Goal: Task Accomplishment & Management: Complete application form

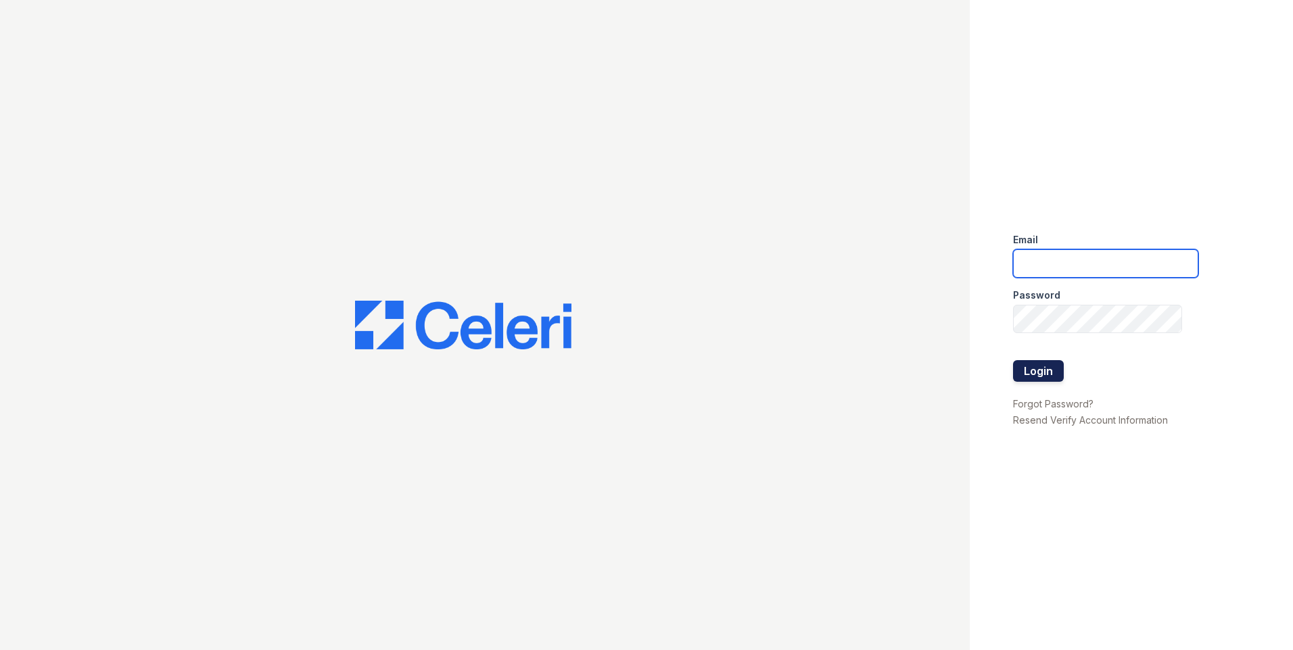
type input "[EMAIL_ADDRESS][DOMAIN_NAME]"
click at [1043, 376] on button "Login" at bounding box center [1038, 371] width 51 height 22
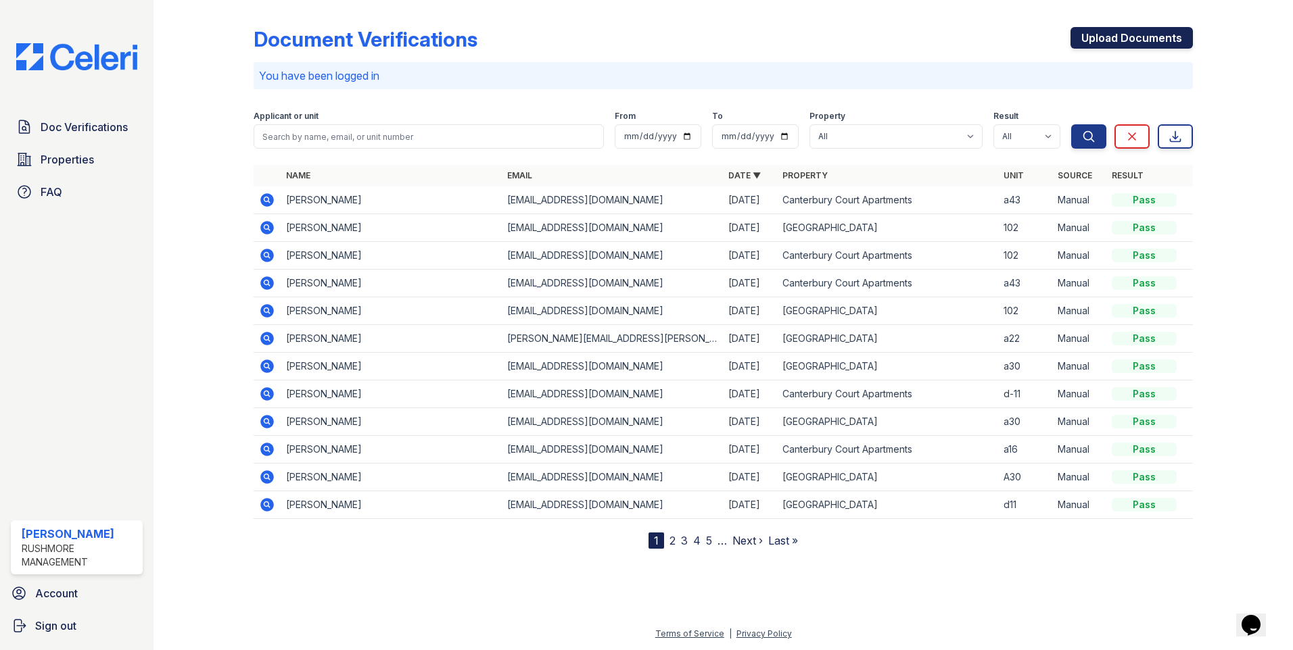
click at [1107, 34] on link "Upload Documents" at bounding box center [1131, 38] width 122 height 22
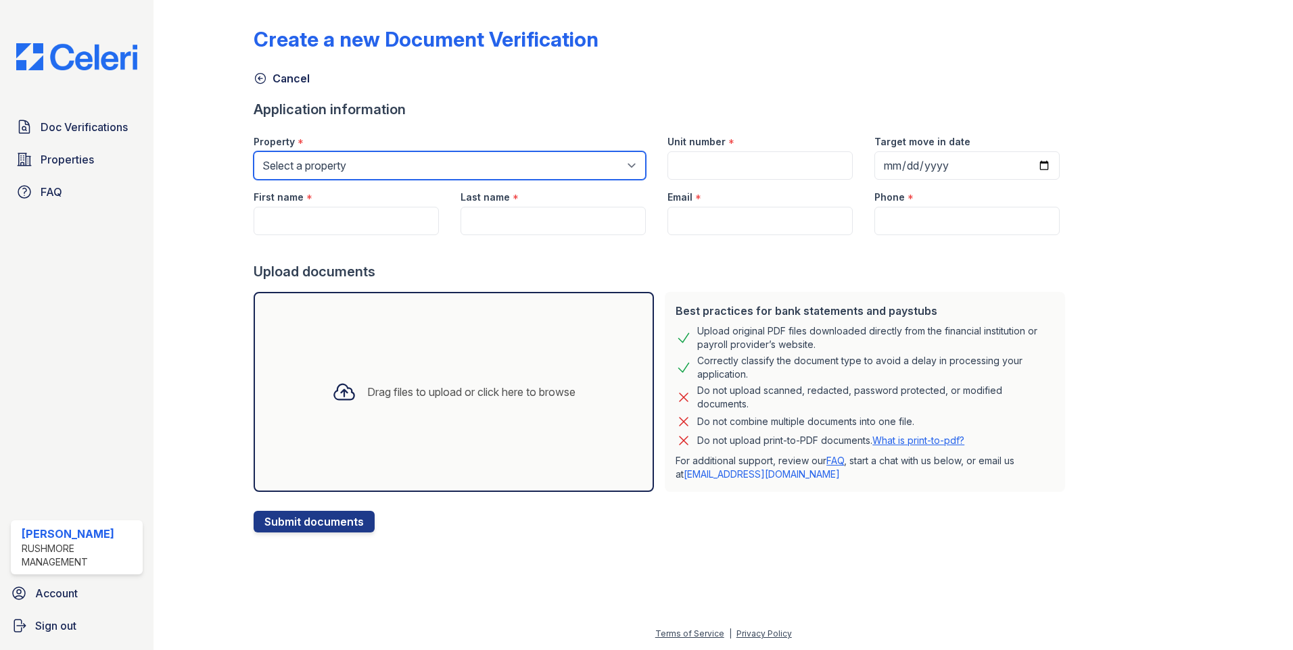
click at [315, 171] on select "Select a property Canterbury Court Apartments Creekview Terrace" at bounding box center [450, 165] width 392 height 28
select select "593"
click at [254, 151] on select "Select a property Canterbury Court Apartments Creekview Terrace" at bounding box center [450, 165] width 392 height 28
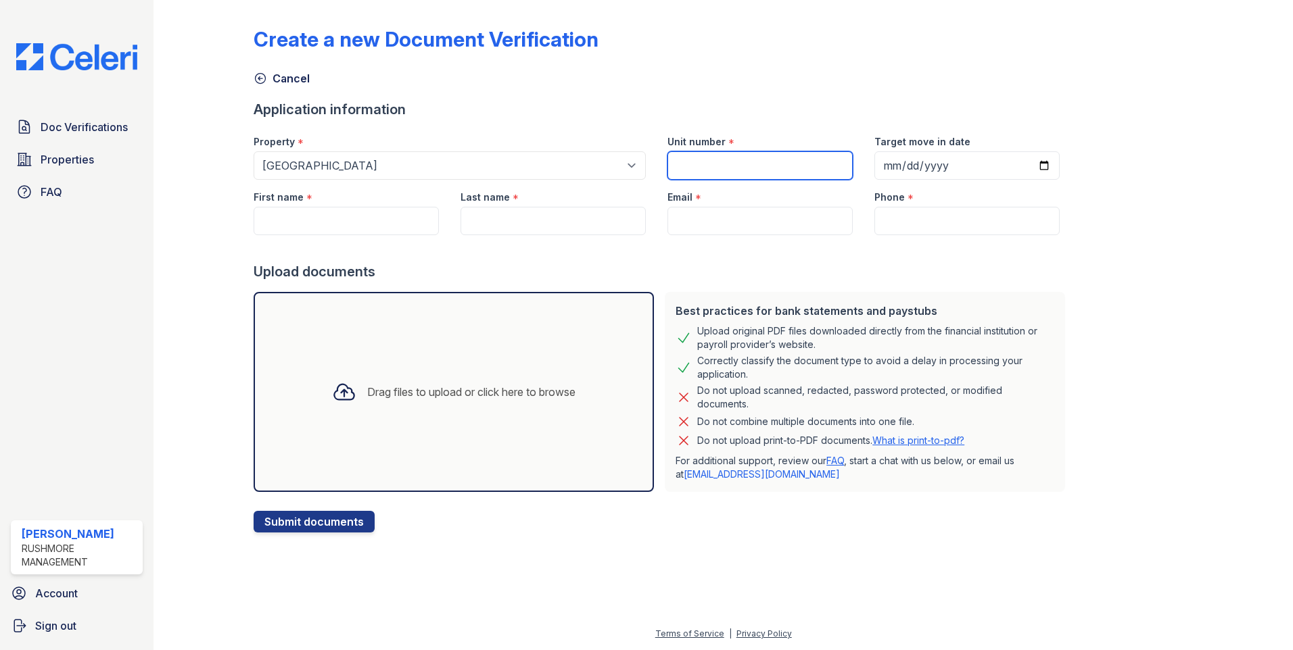
click at [734, 162] on input "Unit number" at bounding box center [759, 165] width 185 height 28
type input "102"
click at [1030, 164] on input "Target move in date" at bounding box center [966, 165] width 185 height 28
type input "2025-08-28"
click at [290, 219] on input "First name" at bounding box center [346, 221] width 185 height 28
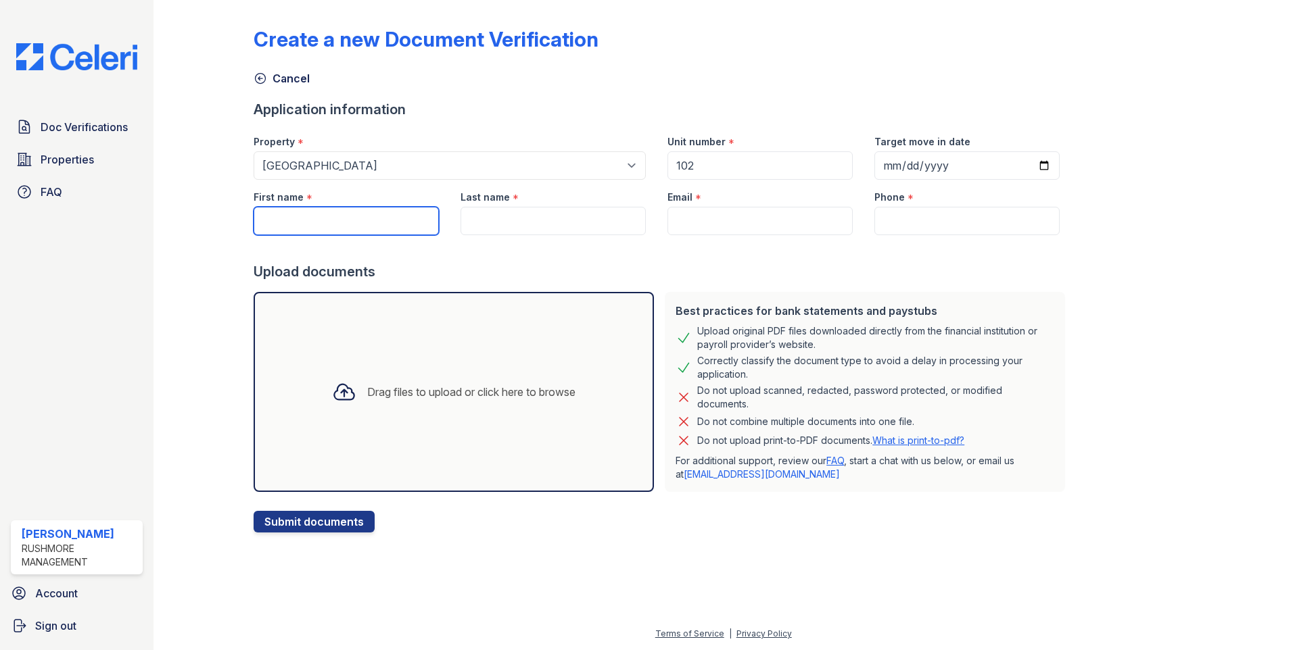
paste input "Alton D Garrett"
drag, startPoint x: 290, startPoint y: 216, endPoint x: 418, endPoint y: 217, distance: 128.5
click at [418, 217] on input "Alton D Garrett" at bounding box center [346, 221] width 185 height 28
type input "Alton"
click at [562, 226] on input "Last name" at bounding box center [552, 221] width 185 height 28
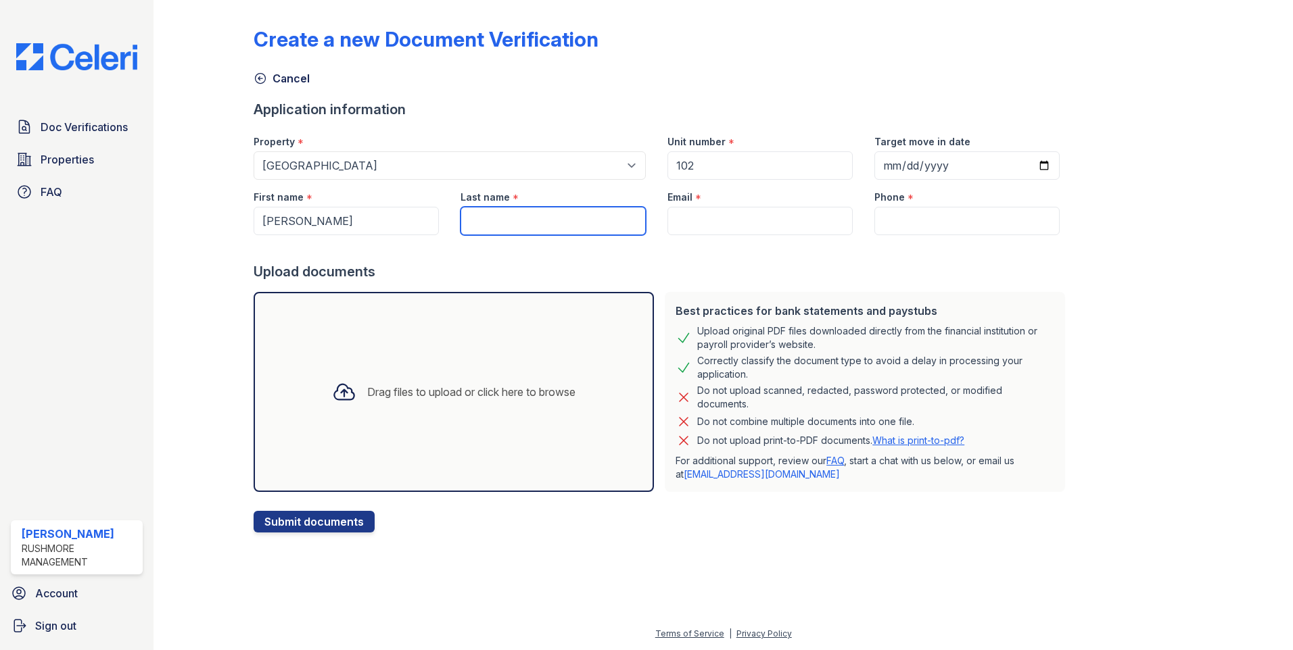
paste input "Alton D Garrett"
drag, startPoint x: 500, startPoint y: 219, endPoint x: 388, endPoint y: 235, distance: 112.6
click at [388, 235] on div "First name * Alton Last name * Alton D Garrett Email * Phone *" at bounding box center [657, 207] width 828 height 55
type input "Garrett"
click at [670, 218] on input "Email" at bounding box center [759, 221] width 185 height 28
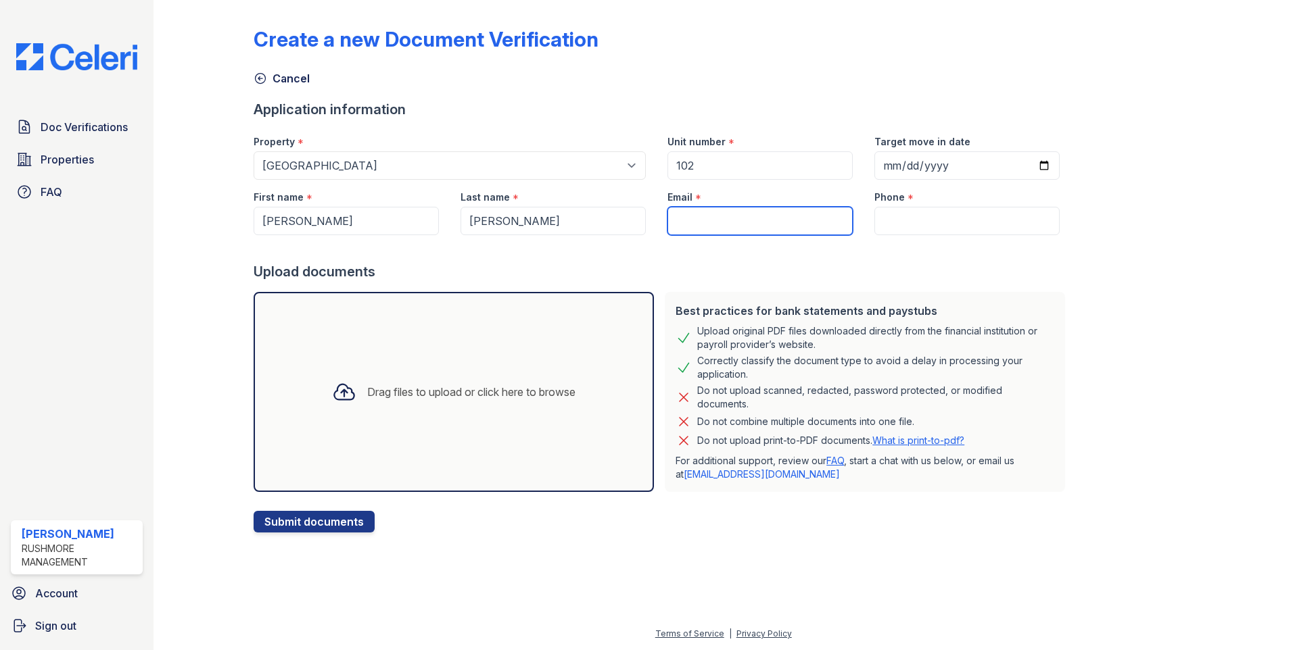
click at [736, 224] on input "Email" at bounding box center [759, 221] width 185 height 28
paste input "adgarrett10@comcast.net"
type input "adgarrett10@comcast.net"
click at [905, 209] on input "Phone" at bounding box center [966, 221] width 185 height 28
click at [897, 222] on input "Phone" at bounding box center [966, 221] width 185 height 28
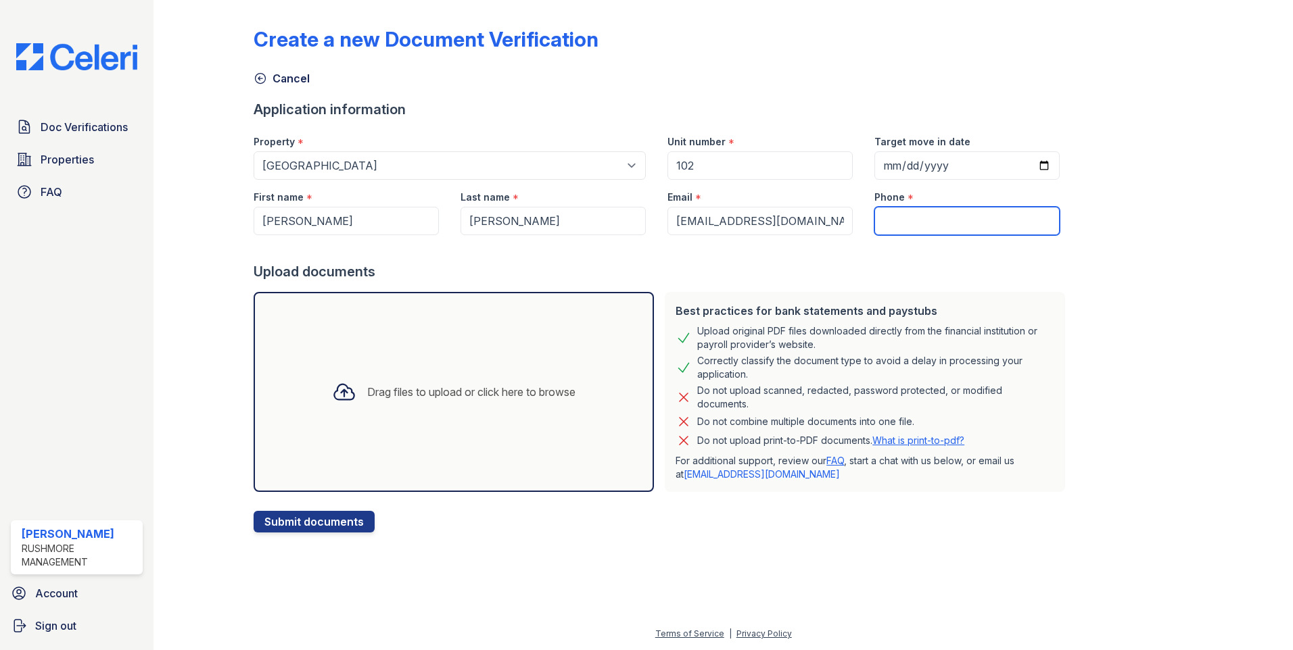
paste input "609) 975-2849"
type input "609) 975-2849"
click at [382, 427] on div "Drag files to upload or click here to browse" at bounding box center [454, 392] width 400 height 200
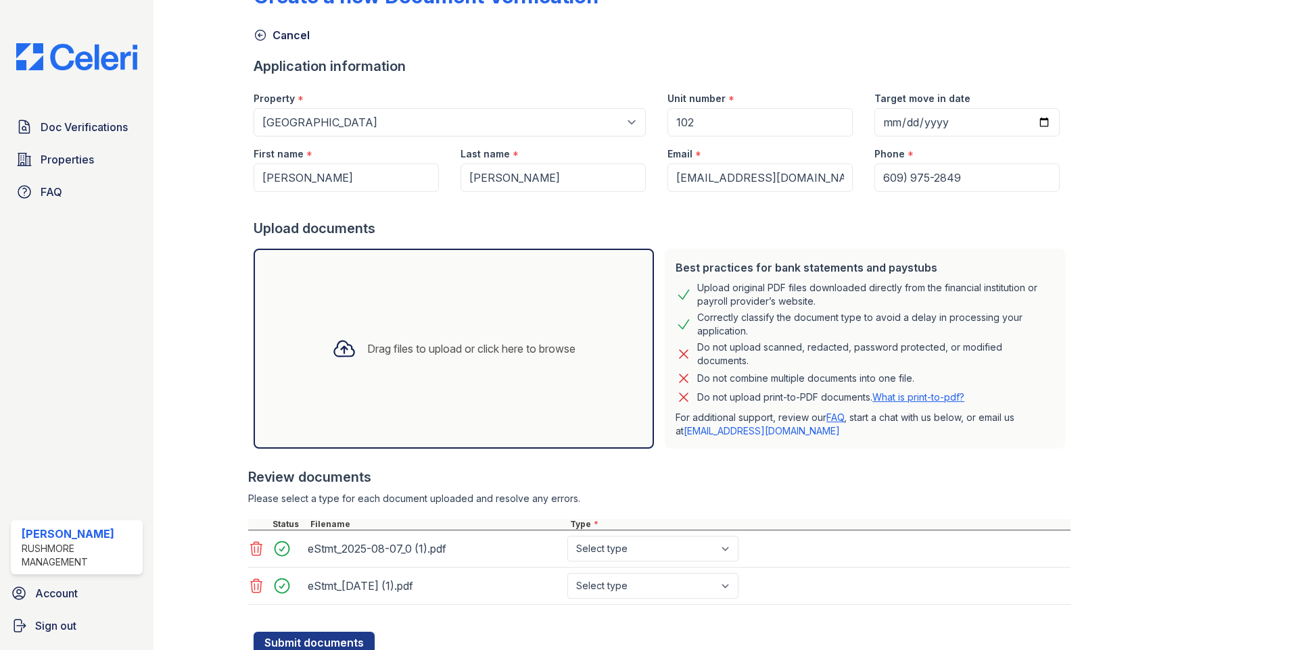
scroll to position [93, 0]
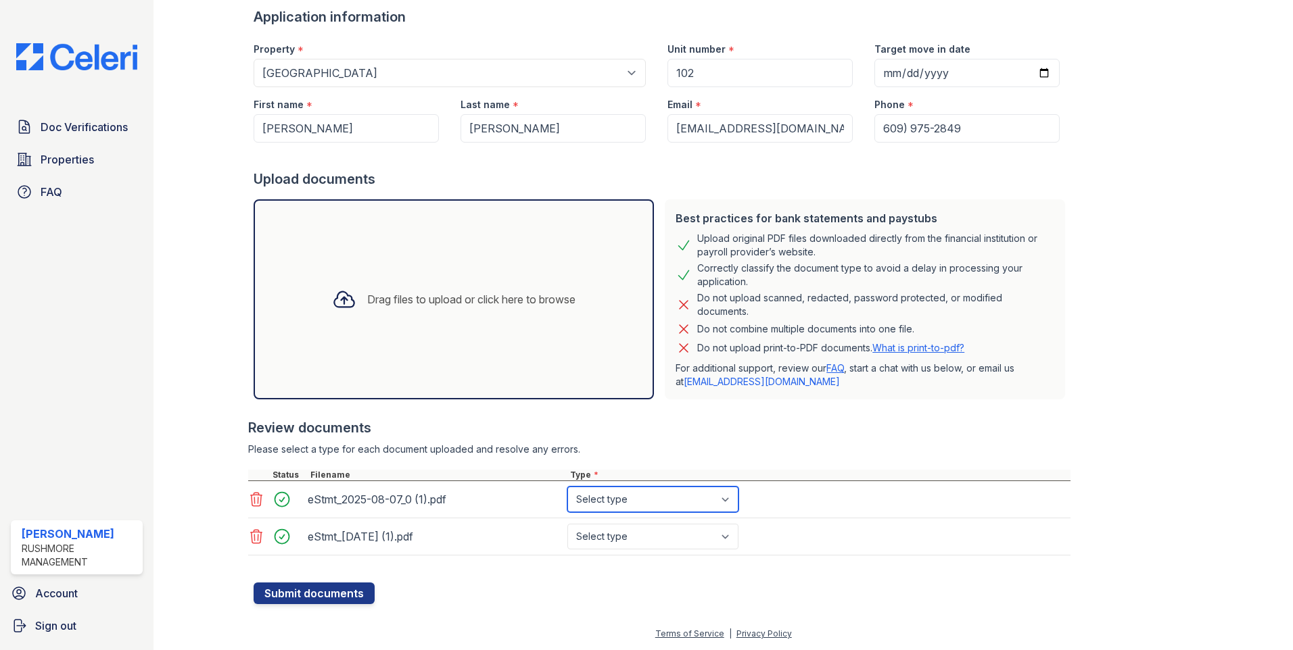
click at [617, 500] on select "Select type Paystub Bank Statement Offer Letter Tax Documents Benefit Award Let…" at bounding box center [652, 500] width 171 height 26
select select "bank_statement"
click at [567, 487] on select "Select type Paystub Bank Statement Offer Letter Tax Documents Benefit Award Let…" at bounding box center [652, 500] width 171 height 26
click at [620, 541] on select "Select type Paystub Bank Statement Offer Letter Tax Documents Benefit Award Let…" at bounding box center [652, 537] width 171 height 26
select select "bank_statement"
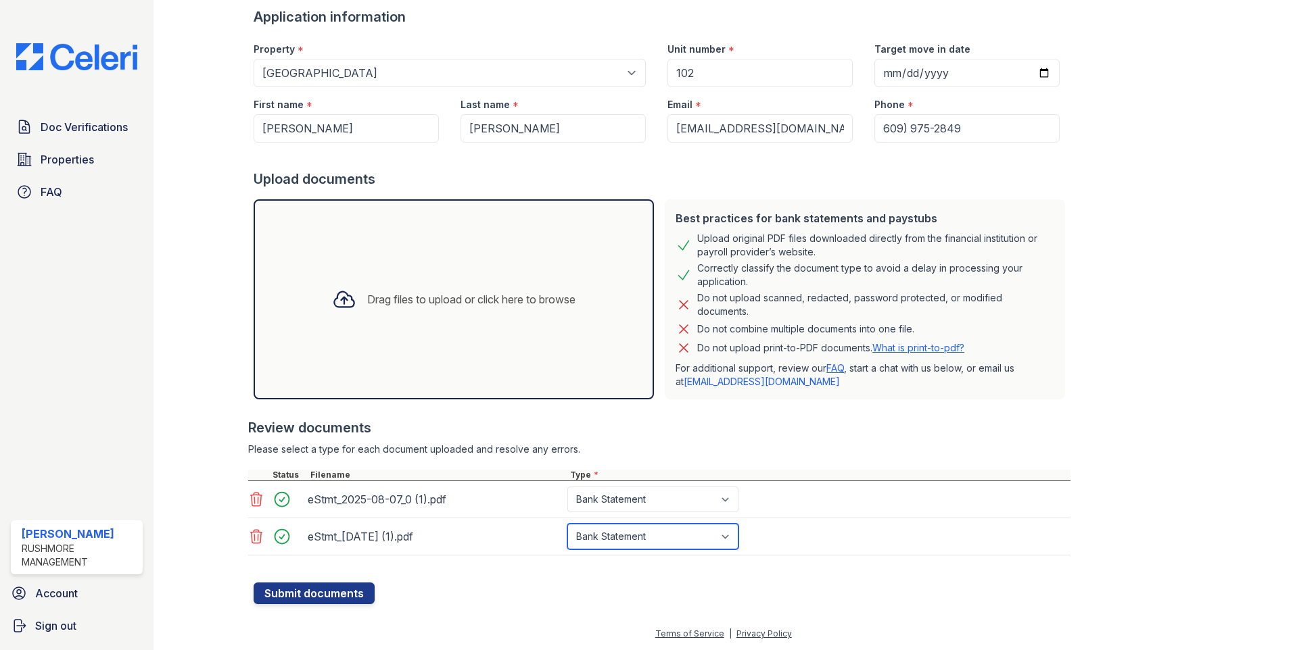
click at [567, 524] on select "Select type Paystub Bank Statement Offer Letter Tax Documents Benefit Award Let…" at bounding box center [652, 537] width 171 height 26
click at [348, 598] on button "Submit documents" at bounding box center [314, 594] width 121 height 22
